Goal: Task Accomplishment & Management: Complete application form

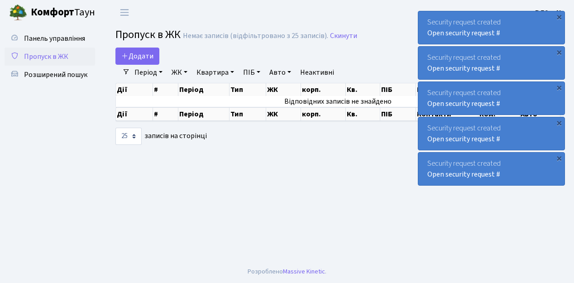
select select "25"
click at [55, 55] on span "Пропуск в ЖК" at bounding box center [46, 57] width 44 height 10
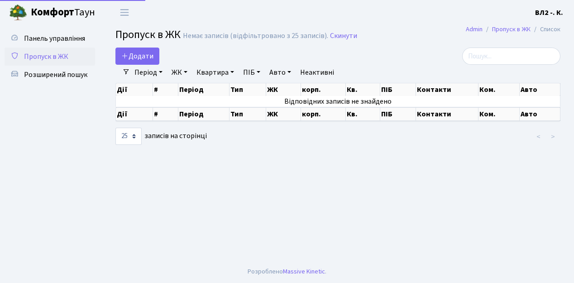
select select "25"
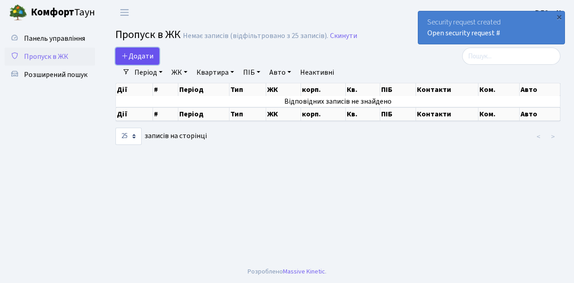
click at [138, 55] on span "Додати" at bounding box center [137, 56] width 32 height 10
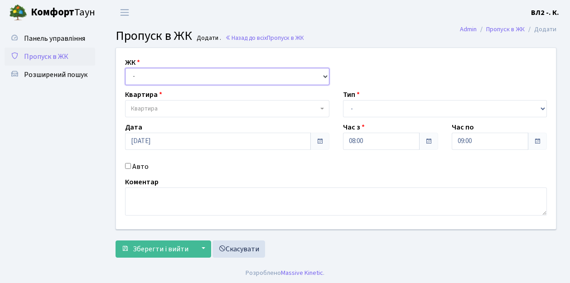
click at [149, 79] on select "- [STREET_ADDRESS][PERSON_NAME]" at bounding box center [227, 76] width 204 height 17
select select "317"
click at [125, 68] on select "- [STREET_ADDRESS][PERSON_NAME]" at bounding box center [227, 76] width 204 height 17
select select
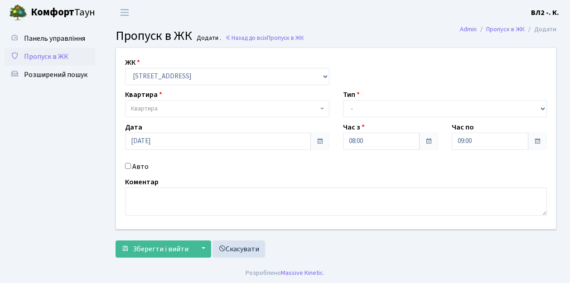
click at [174, 110] on span "Квартира" at bounding box center [224, 108] width 187 height 9
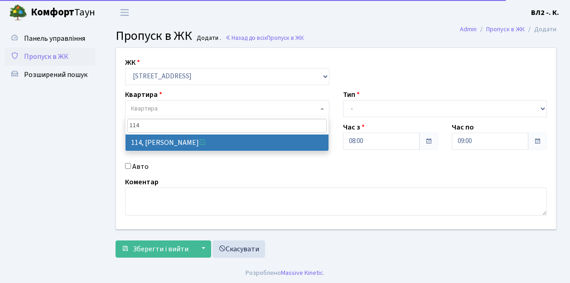
type input "114"
select select "38278"
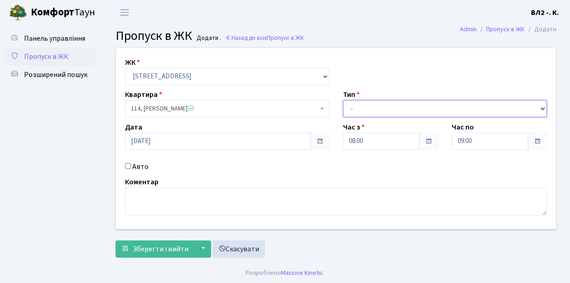
click at [402, 107] on select "- Доставка Таксі Гості Сервіс" at bounding box center [445, 108] width 204 height 17
select select "1"
click at [343, 100] on select "- Доставка Таксі Гості Сервіс" at bounding box center [445, 108] width 204 height 17
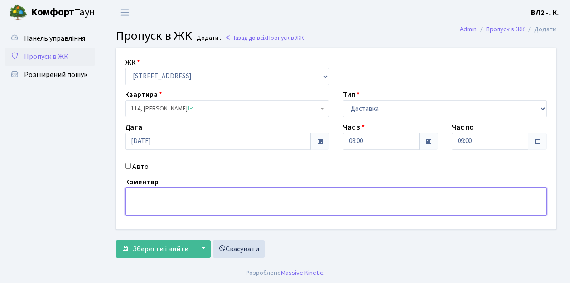
click at [146, 195] on textarea at bounding box center [336, 201] width 422 height 28
type textarea "Glovo"
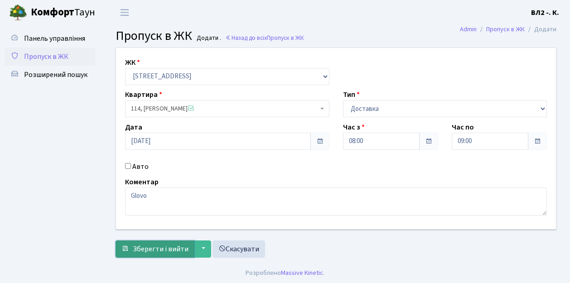
click at [153, 248] on span "Зберегти і вийти" at bounding box center [161, 249] width 56 height 10
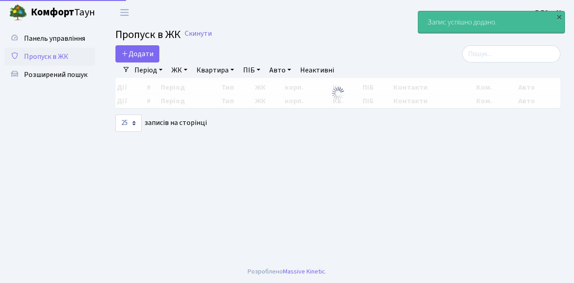
select select "25"
